Goal: Information Seeking & Learning: Learn about a topic

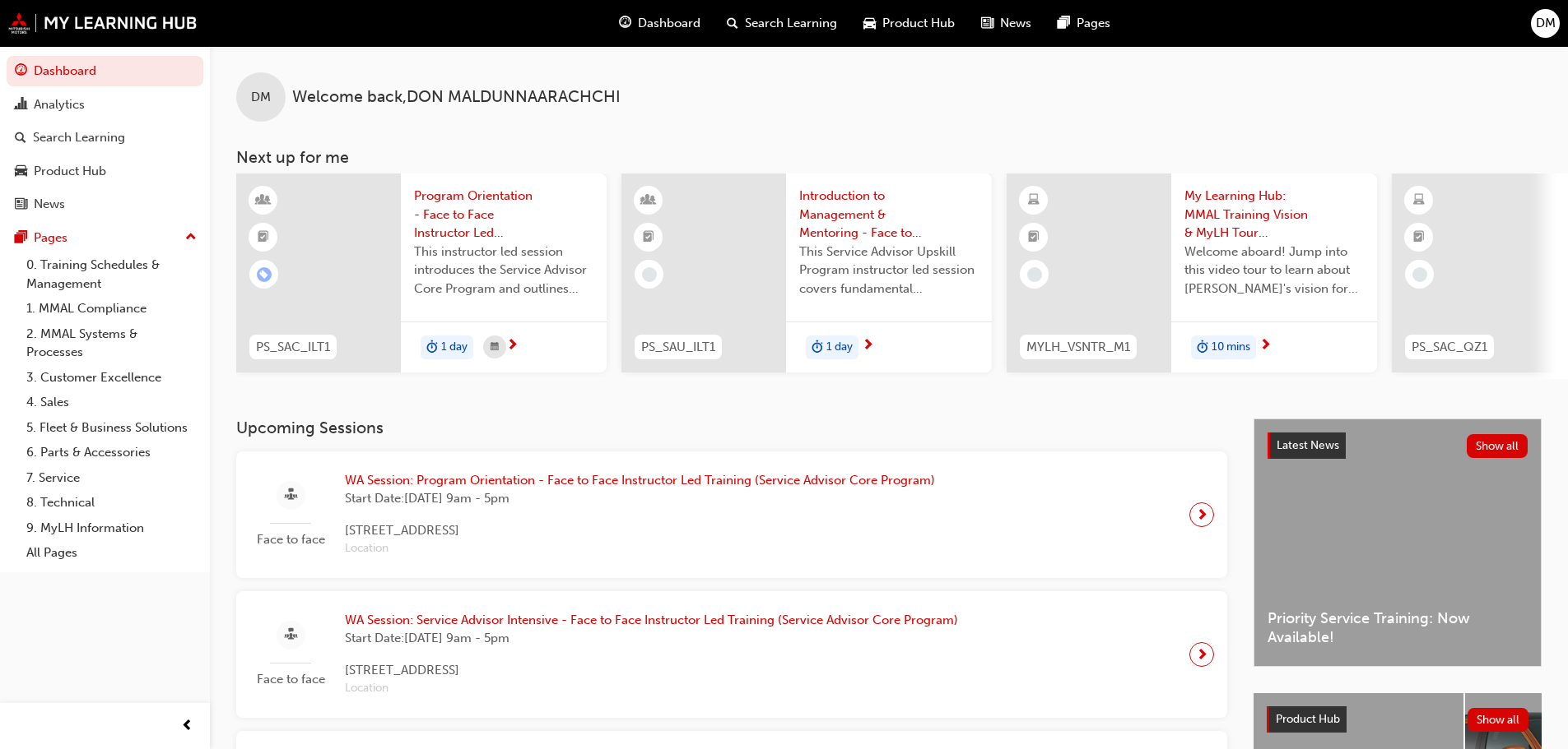
click at [663, 28] on span "Dashboard" at bounding box center [670, 23] width 63 height 19
click at [1539, 26] on span "DM" at bounding box center [1545, 23] width 19 height 19
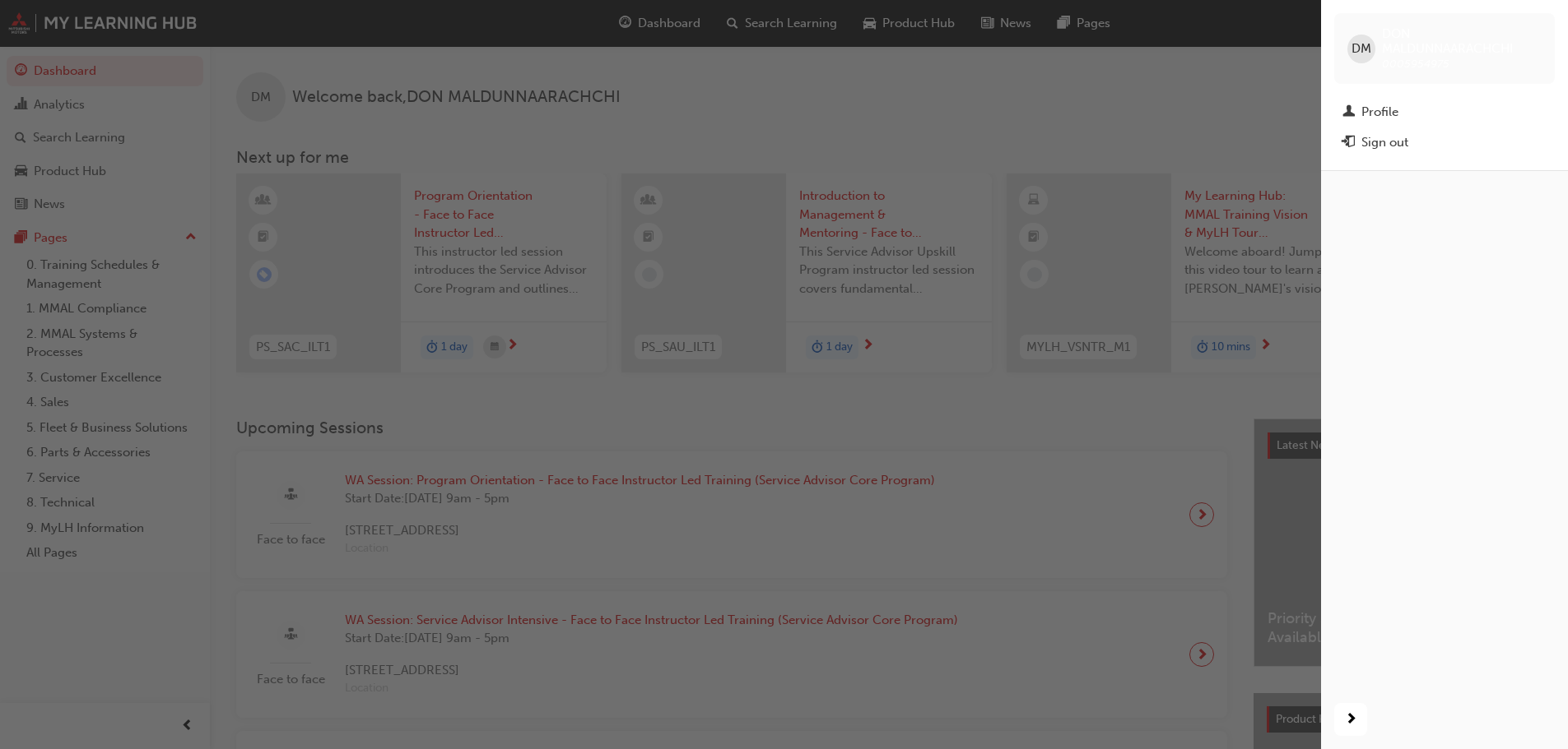
click at [1202, 68] on div "button" at bounding box center [660, 374] width 1321 height 749
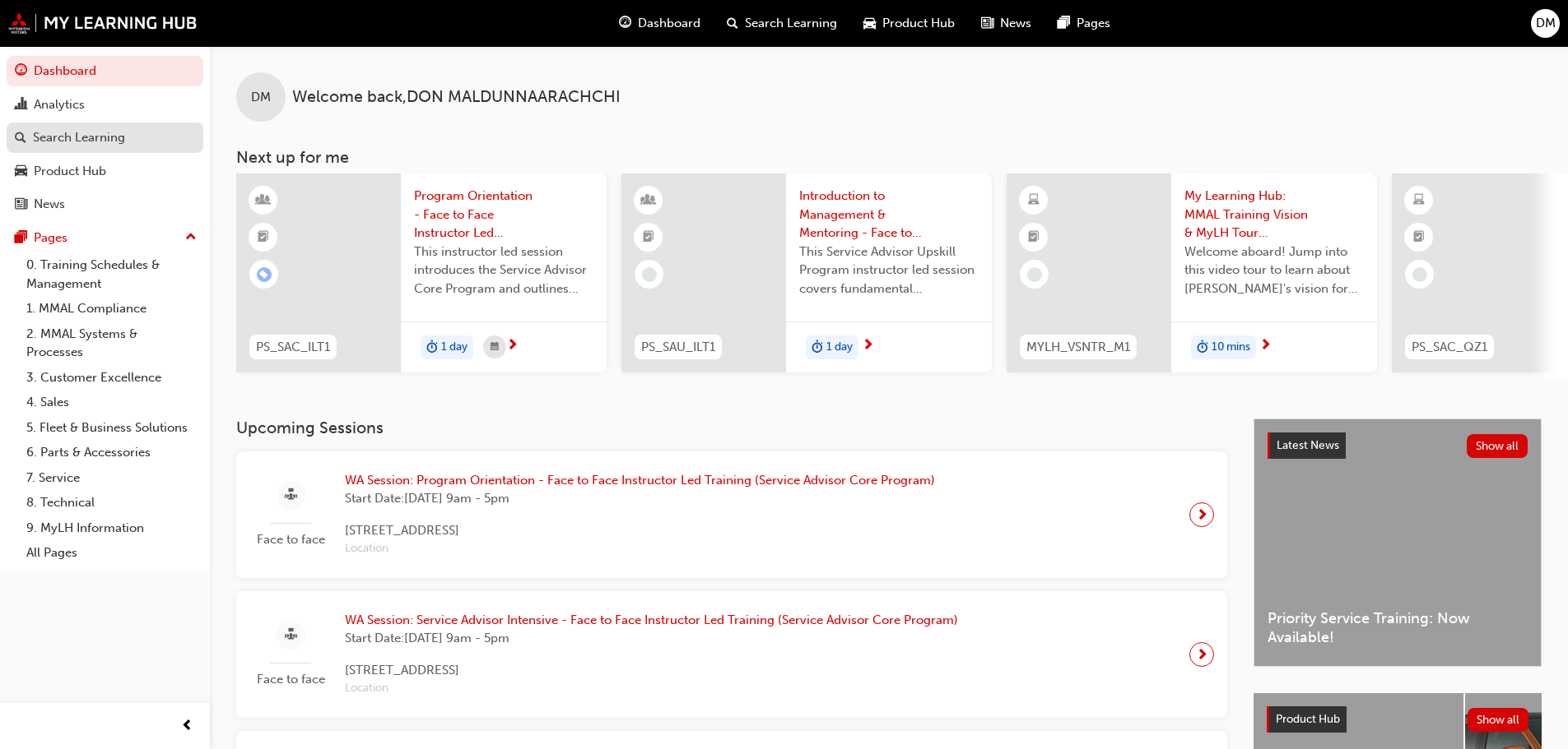
click at [100, 136] on div "Search Learning" at bounding box center [80, 138] width 93 height 19
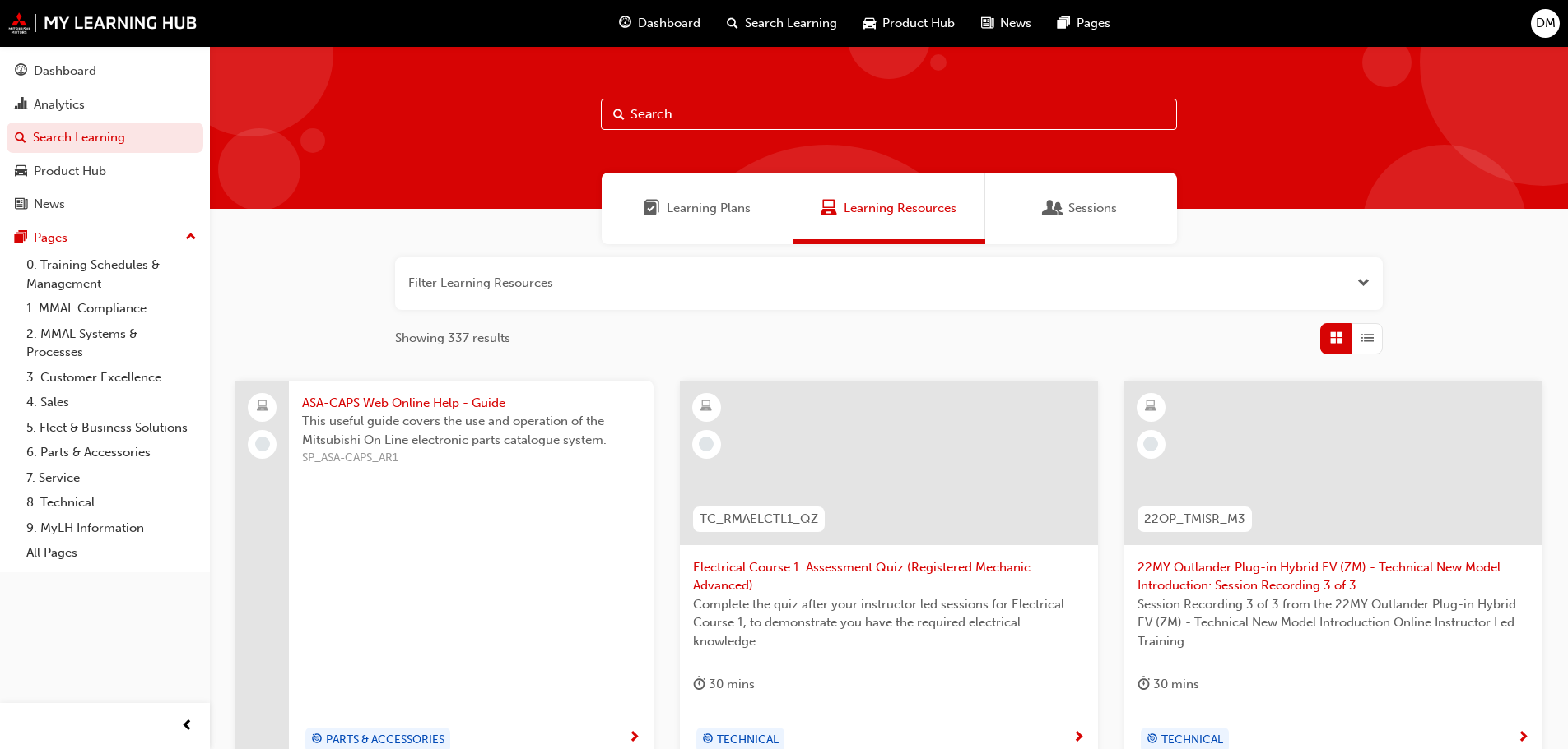
click at [708, 211] on span "Learning Plans" at bounding box center [709, 208] width 84 height 19
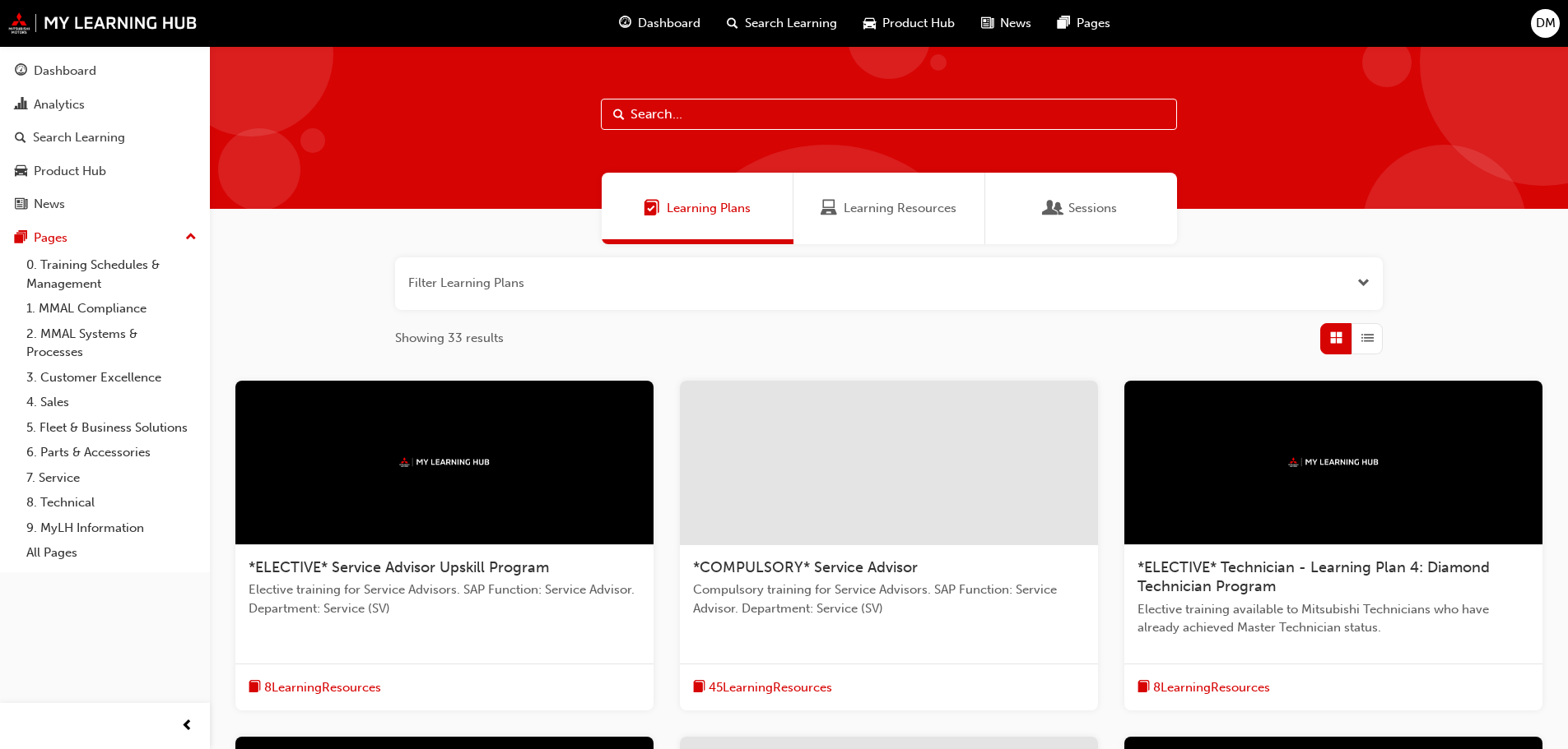
click at [668, 114] on input "text" at bounding box center [889, 115] width 576 height 31
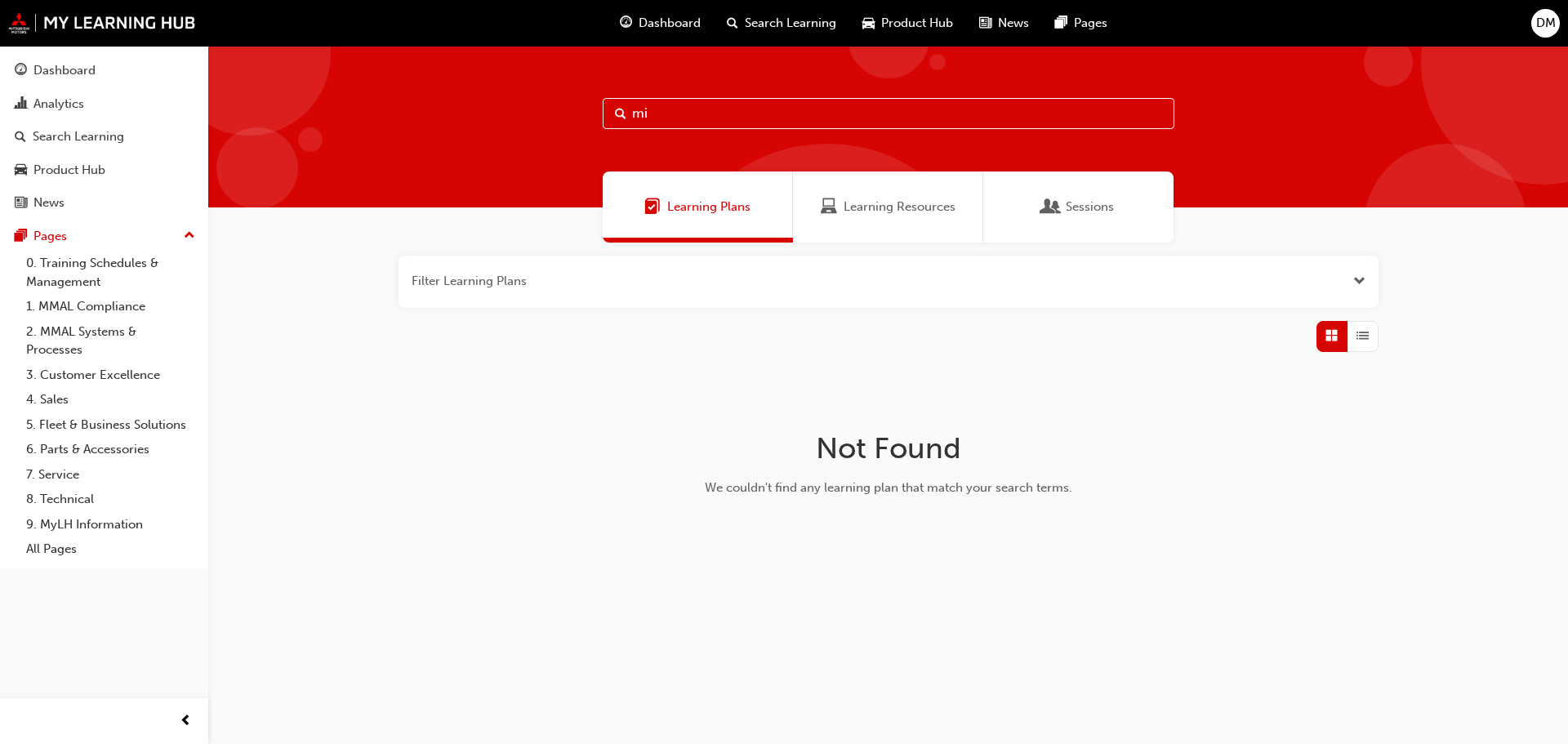
type input "m"
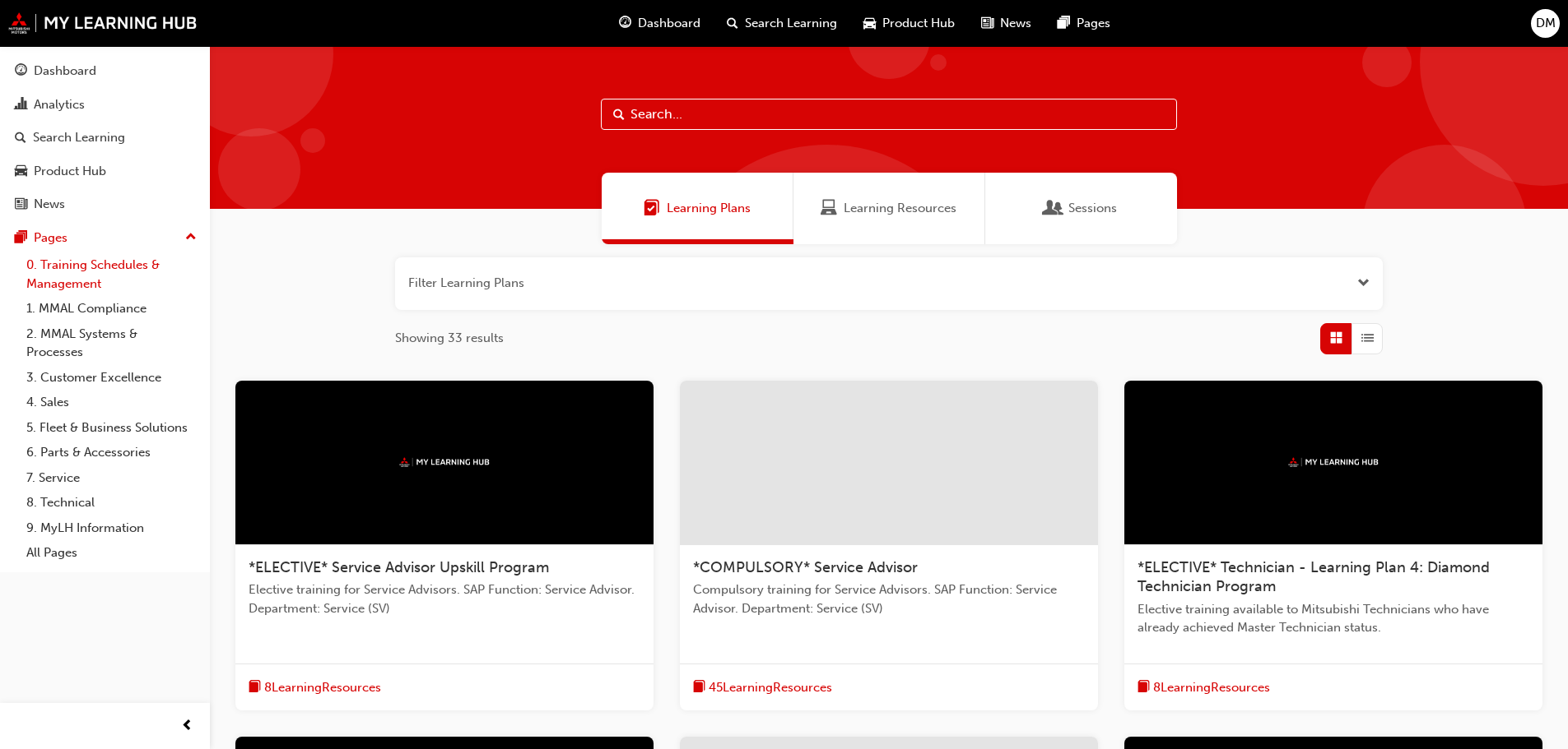
click at [46, 269] on link "0. Training Schedules & Management" at bounding box center [111, 274] width 183 height 44
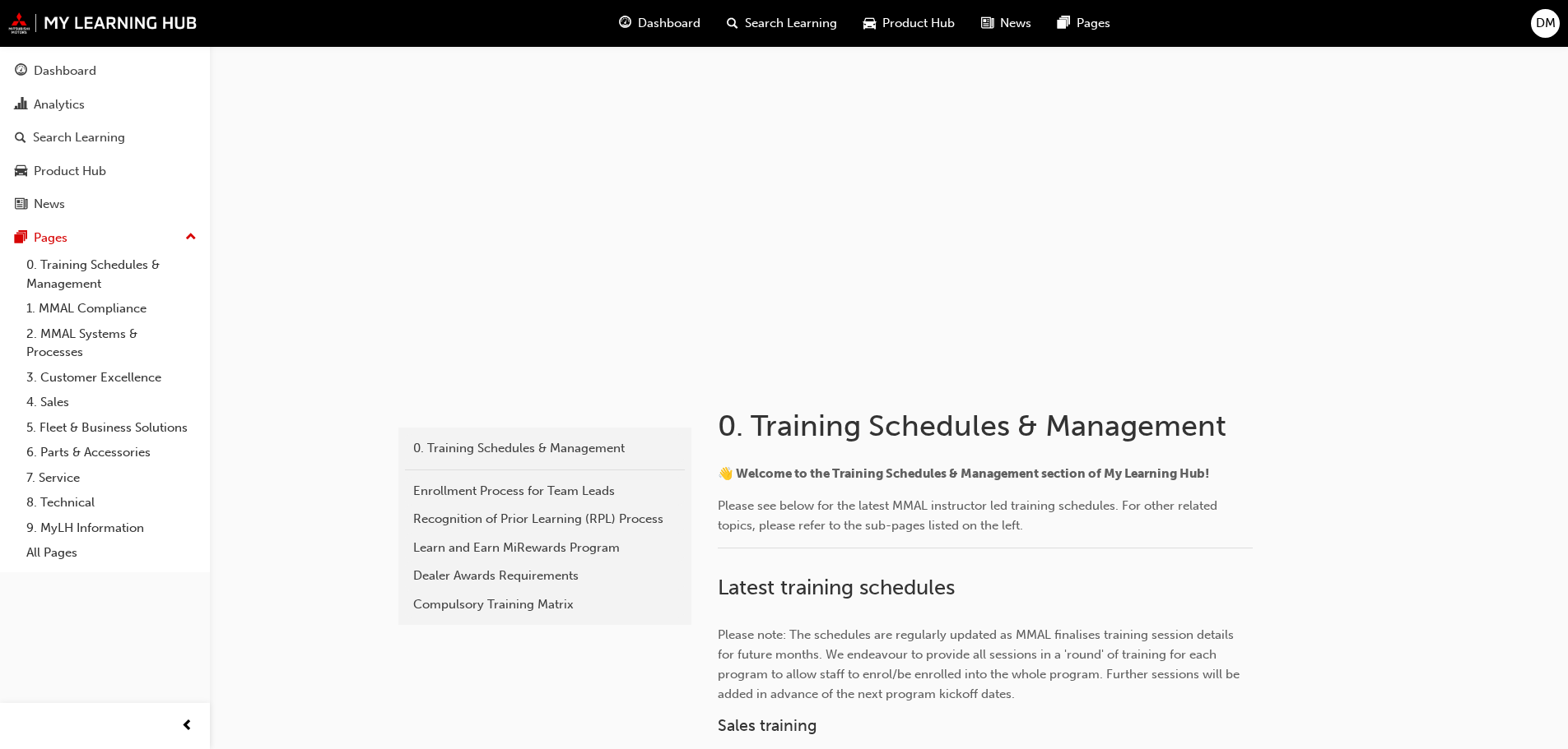
click at [84, 11] on div "Dashboard Search Learning Product Hub News Pages DM" at bounding box center [784, 23] width 1568 height 47
click at [85, 18] on img at bounding box center [103, 22] width 189 height 21
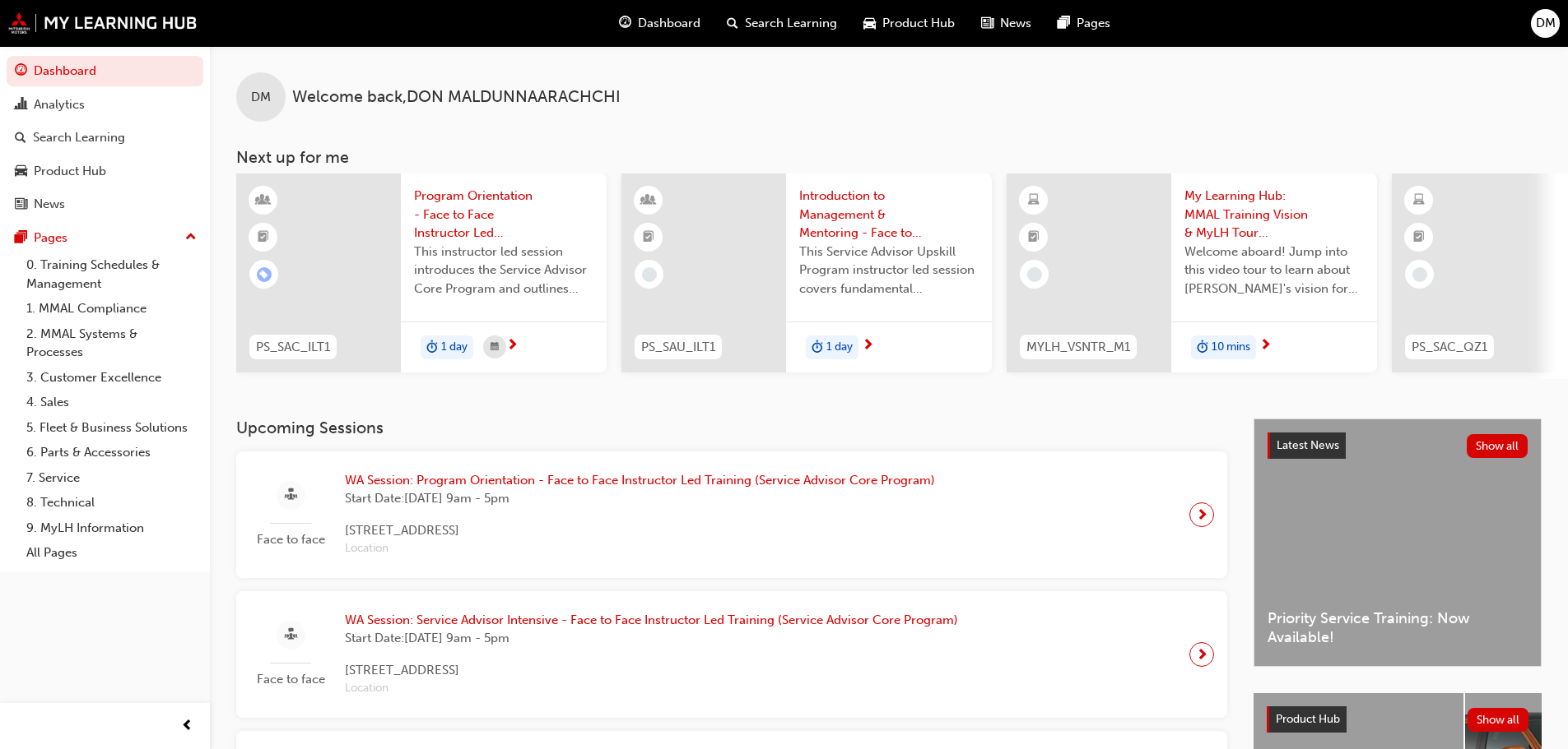
drag, startPoint x: 1517, startPoint y: 31, endPoint x: 1536, endPoint y: 26, distance: 19.6
click at [1523, 31] on div "Dashboard Search Learning Product Hub News Pages DM" at bounding box center [784, 23] width 1568 height 47
click at [1541, 23] on span "DM" at bounding box center [1545, 23] width 19 height 19
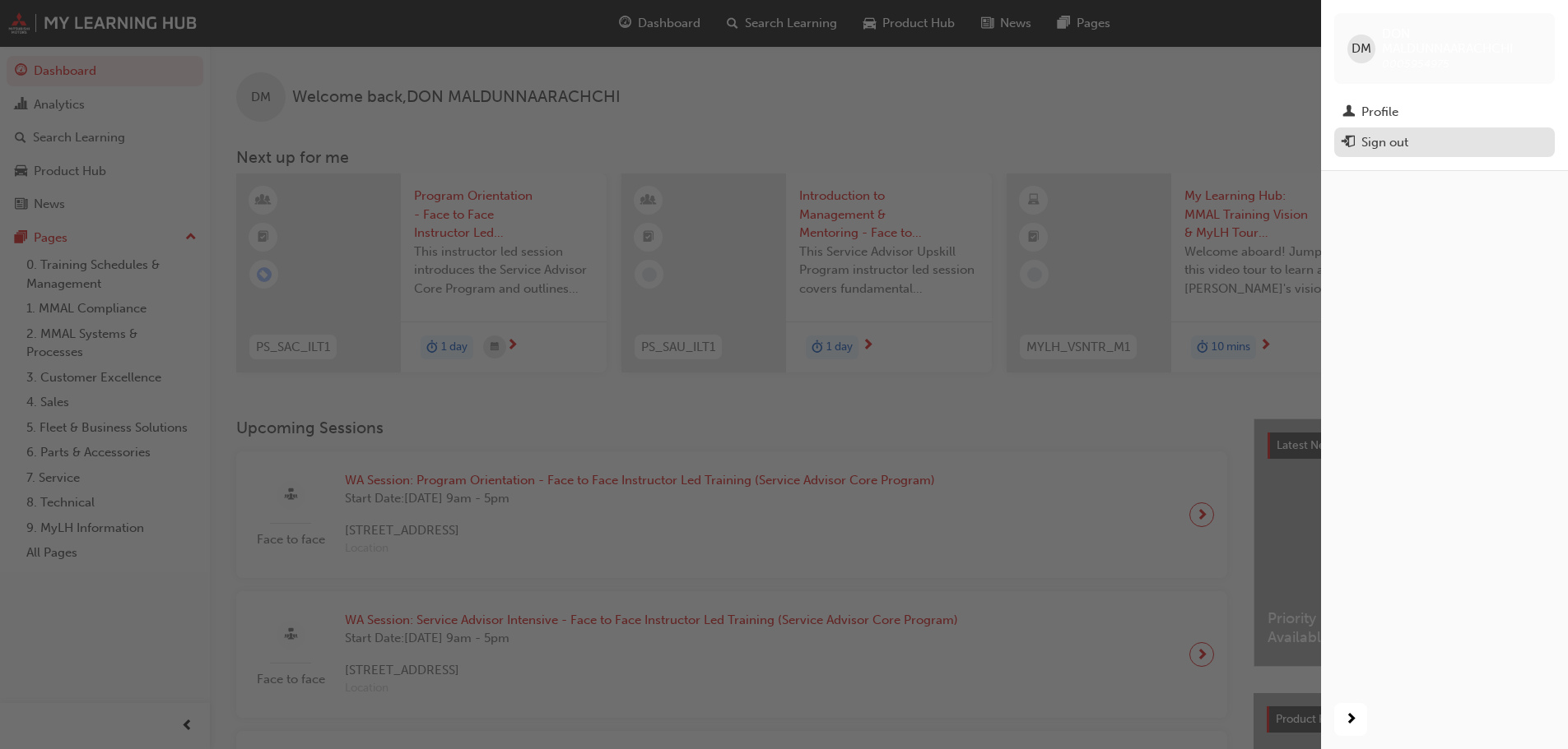
click at [1386, 136] on div "Sign out" at bounding box center [1385, 143] width 47 height 19
